Goal: Find specific page/section: Find specific page/section

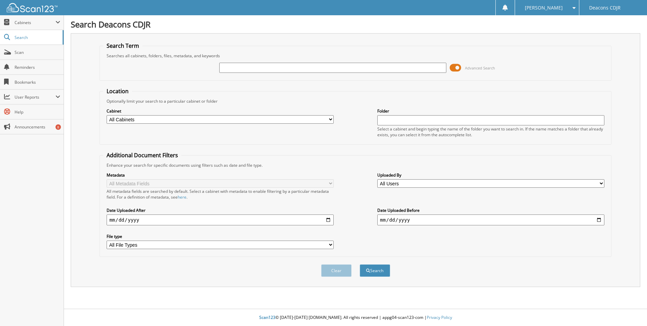
click at [230, 66] on input "text" at bounding box center [332, 68] width 227 height 10
type input "39955"
click at [360, 264] on button "Search" at bounding box center [375, 270] width 30 height 13
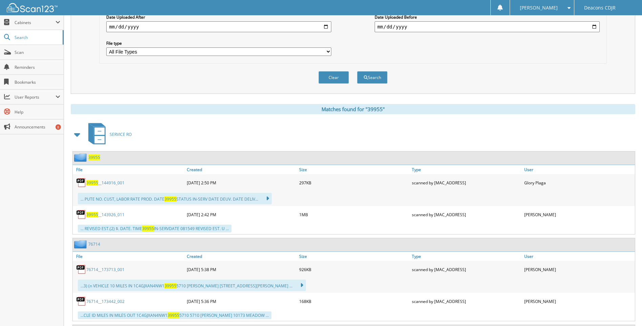
scroll to position [203, 0]
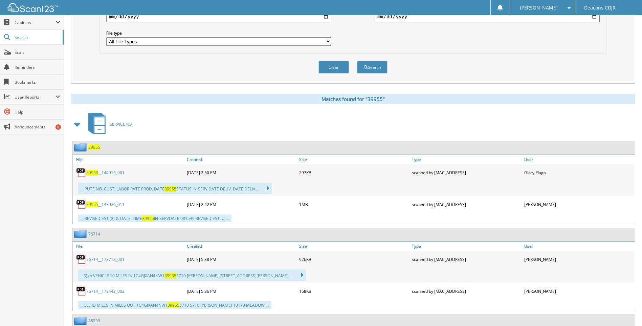
click at [96, 171] on span "39955" at bounding box center [92, 173] width 12 height 6
